Goal: Transaction & Acquisition: Purchase product/service

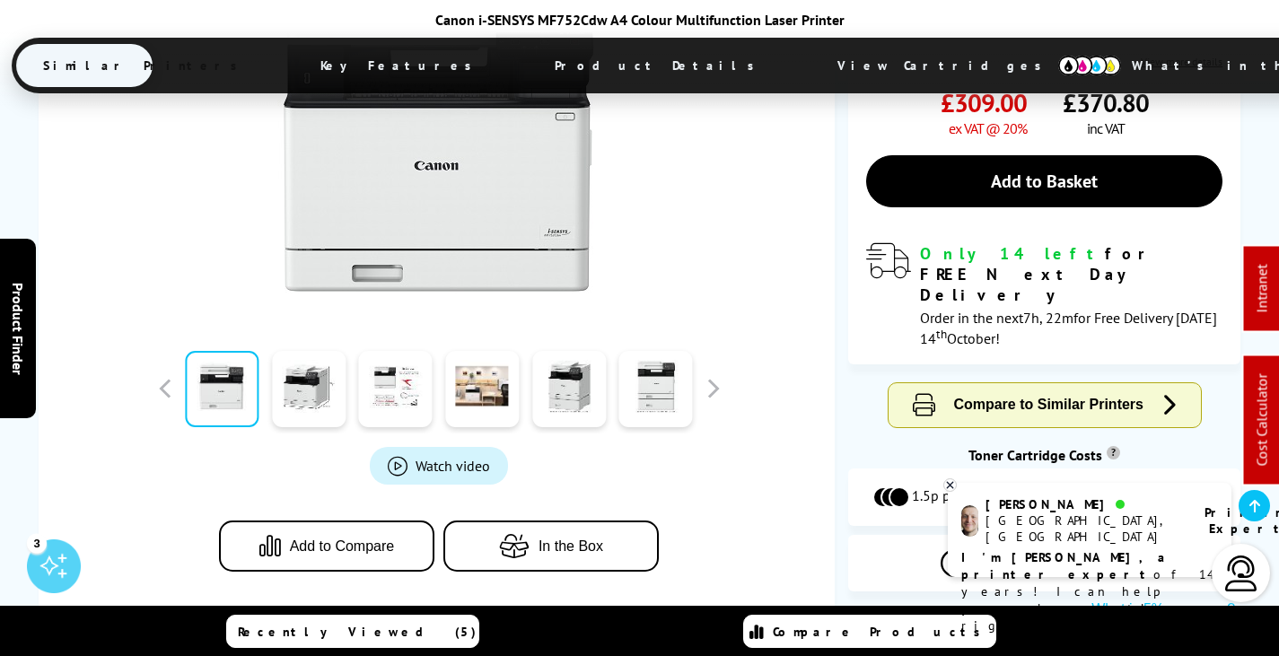
click at [811, 44] on span "View Cartridges" at bounding box center [948, 65] width 275 height 47
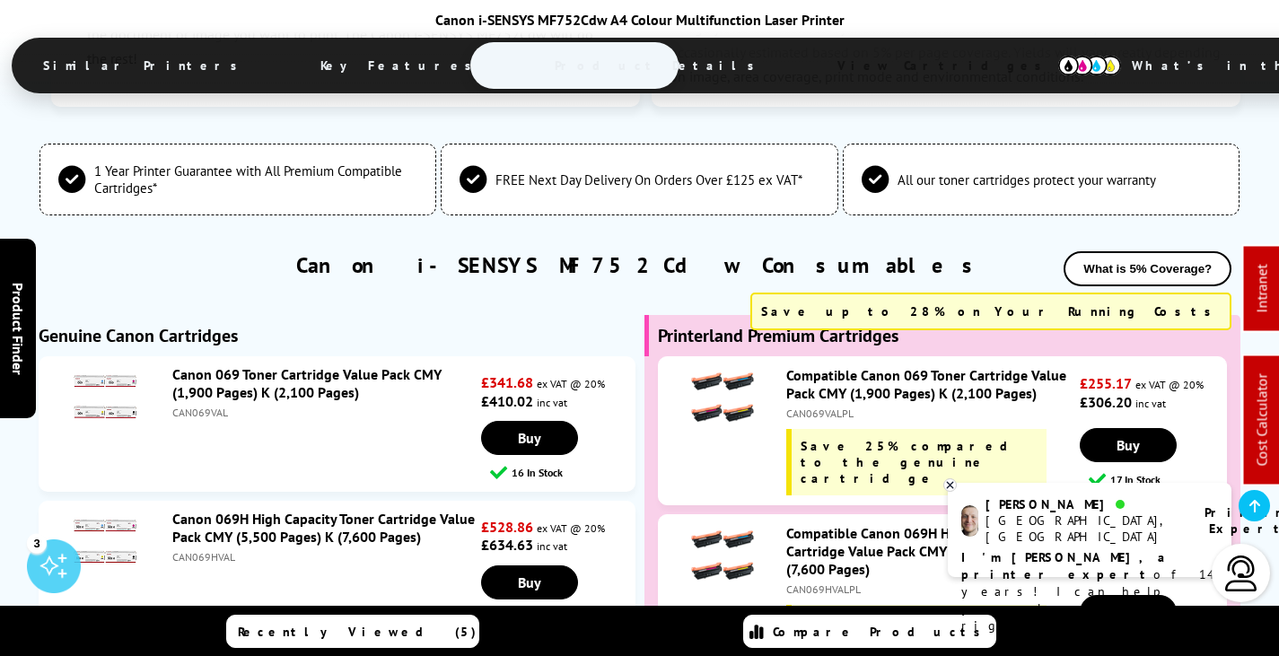
scroll to position [5614, 0]
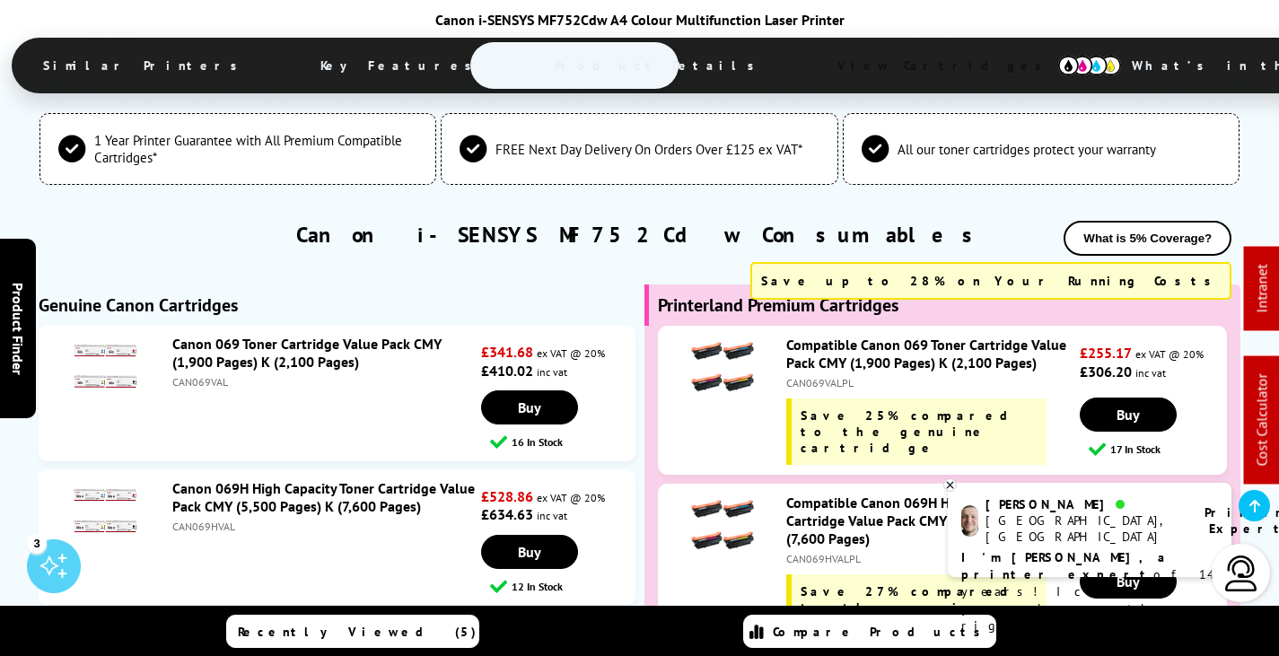
click at [828, 552] on div "CAN069HVALPL" at bounding box center [930, 558] width 289 height 13
copy div "CAN069HVALPL"
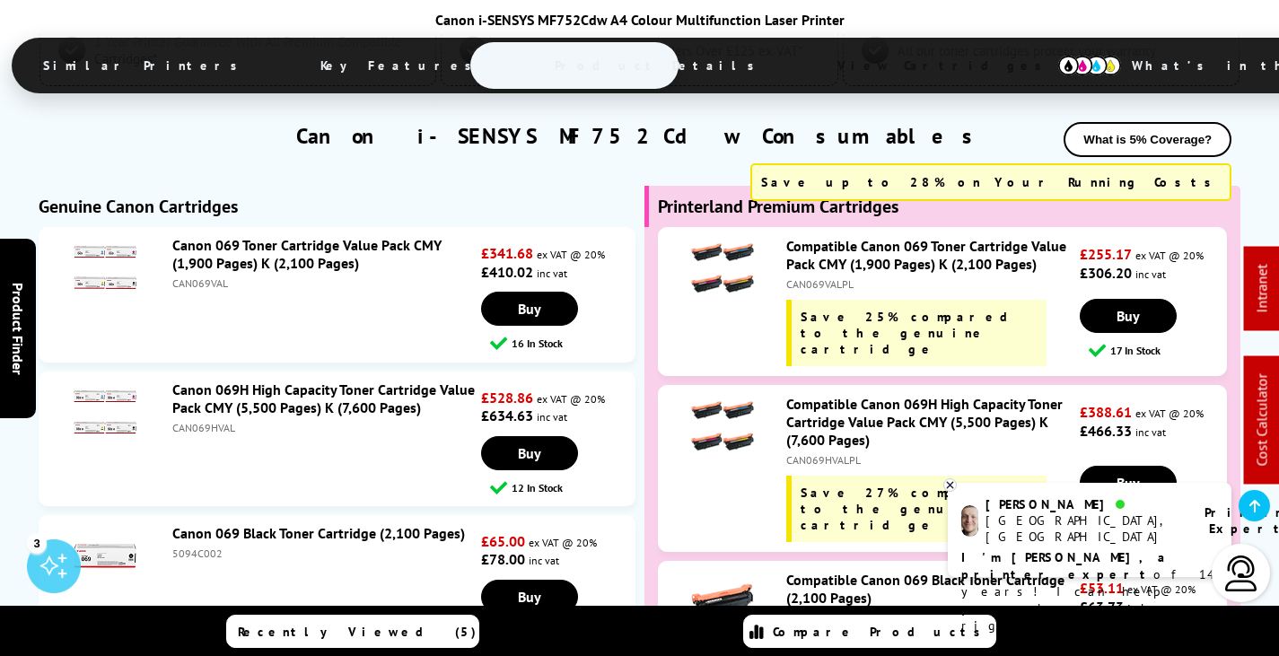
scroll to position [5703, 0]
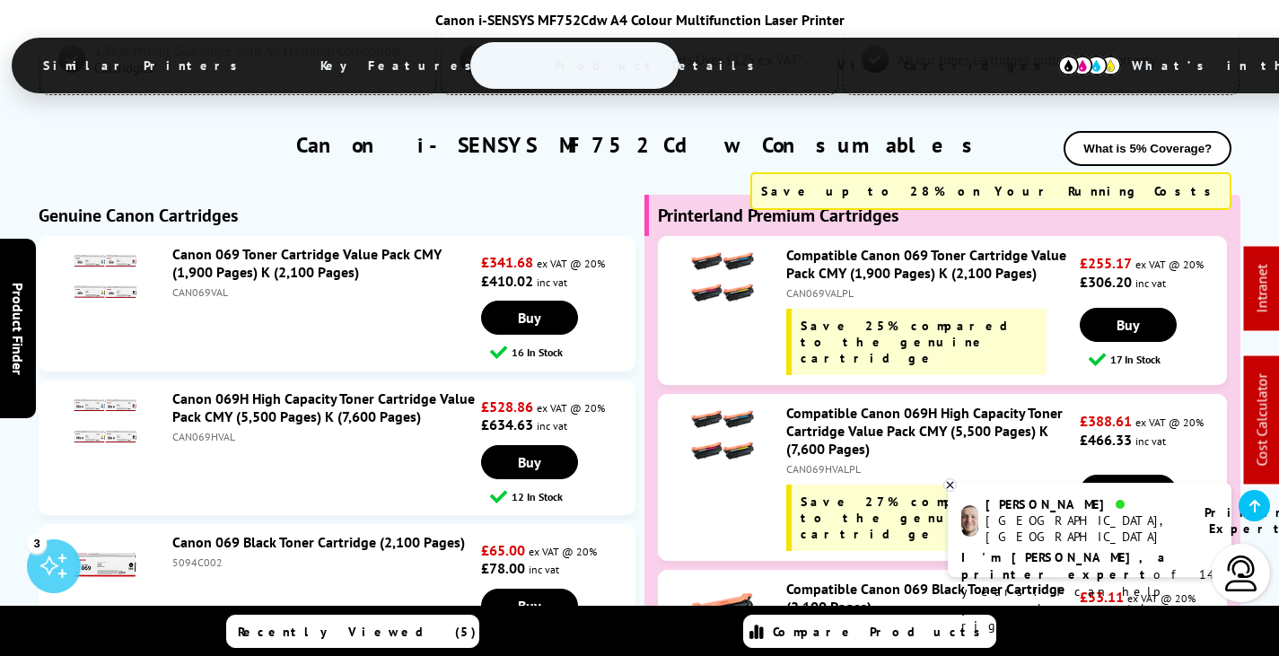
click at [215, 430] on div "CAN069HVAL" at bounding box center [324, 436] width 305 height 13
click at [216, 430] on div "CAN069HVAL" at bounding box center [324, 436] width 305 height 13
copy div "CAN069HVAL"
click at [839, 462] on div "CAN069HVALPL" at bounding box center [930, 468] width 289 height 13
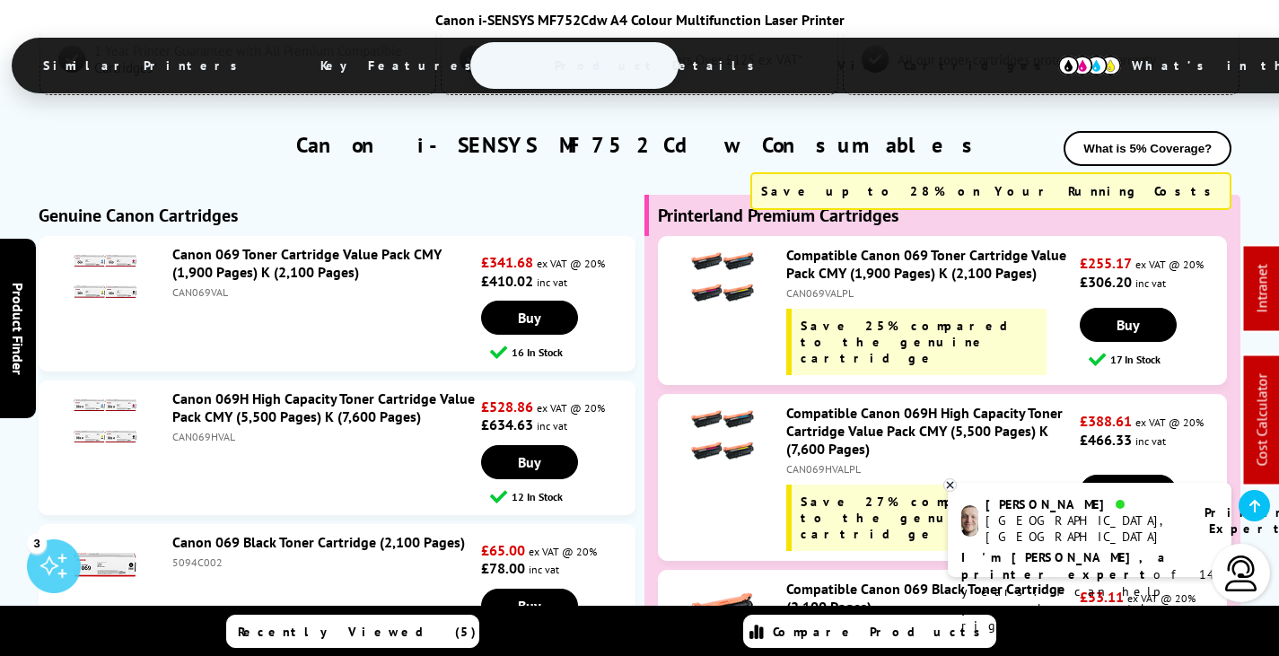
click at [837, 462] on div "CAN069HVALPL" at bounding box center [930, 468] width 289 height 13
copy div "CAN069HVALPL"
